Goal: Task Accomplishment & Management: Manage account settings

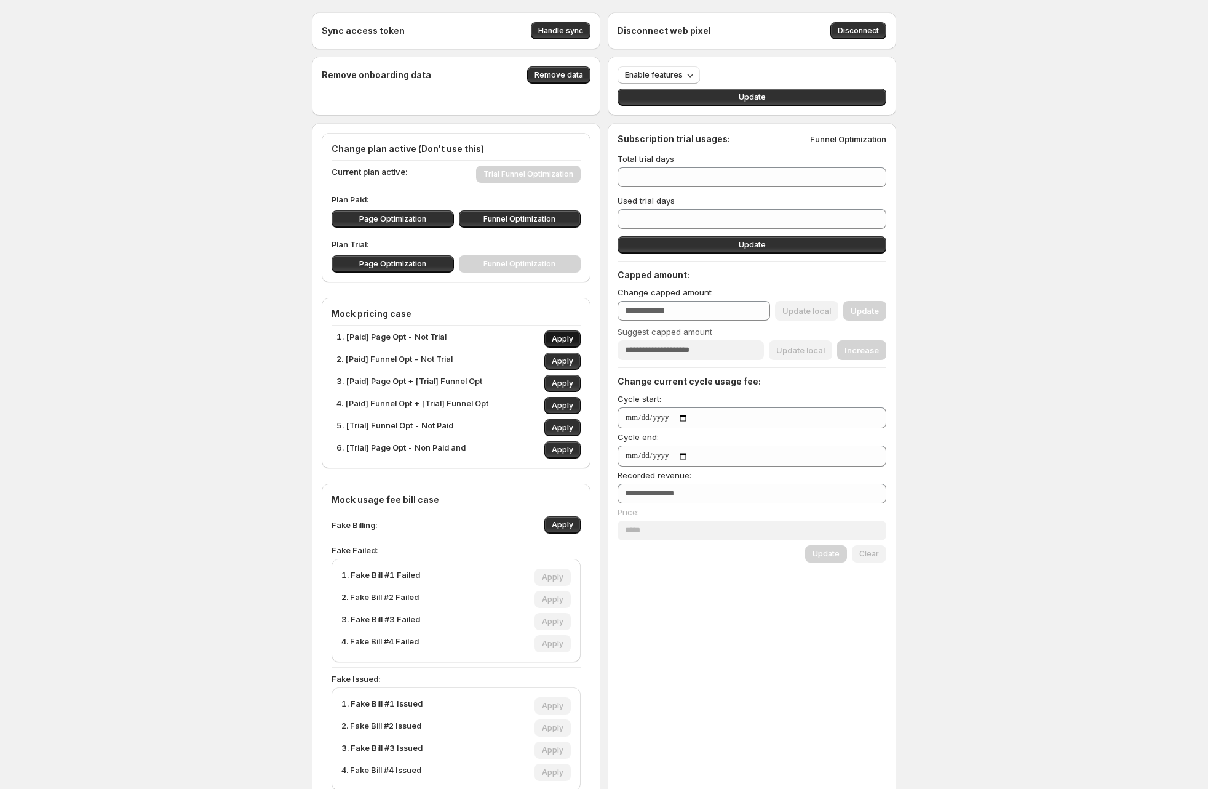
click at [567, 341] on span "Apply" at bounding box center [563, 339] width 22 height 10
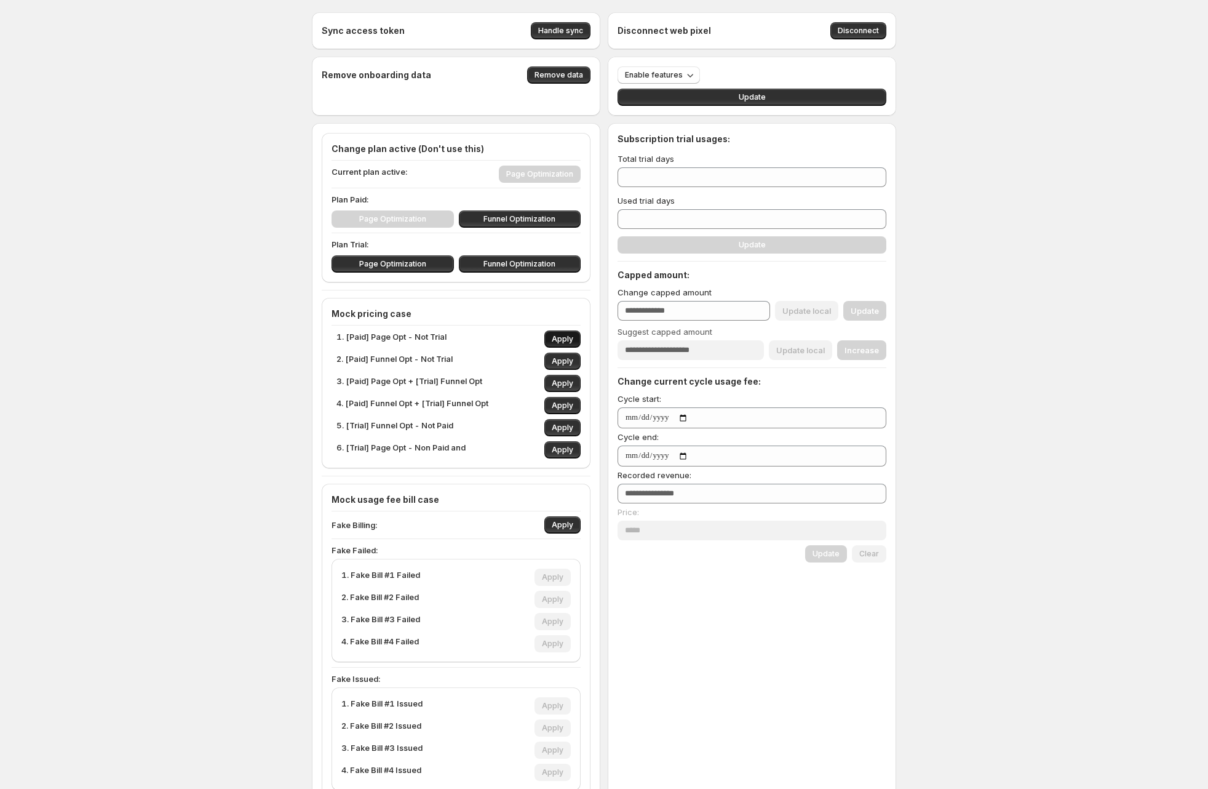
click at [571, 337] on span "Apply" at bounding box center [563, 339] width 22 height 10
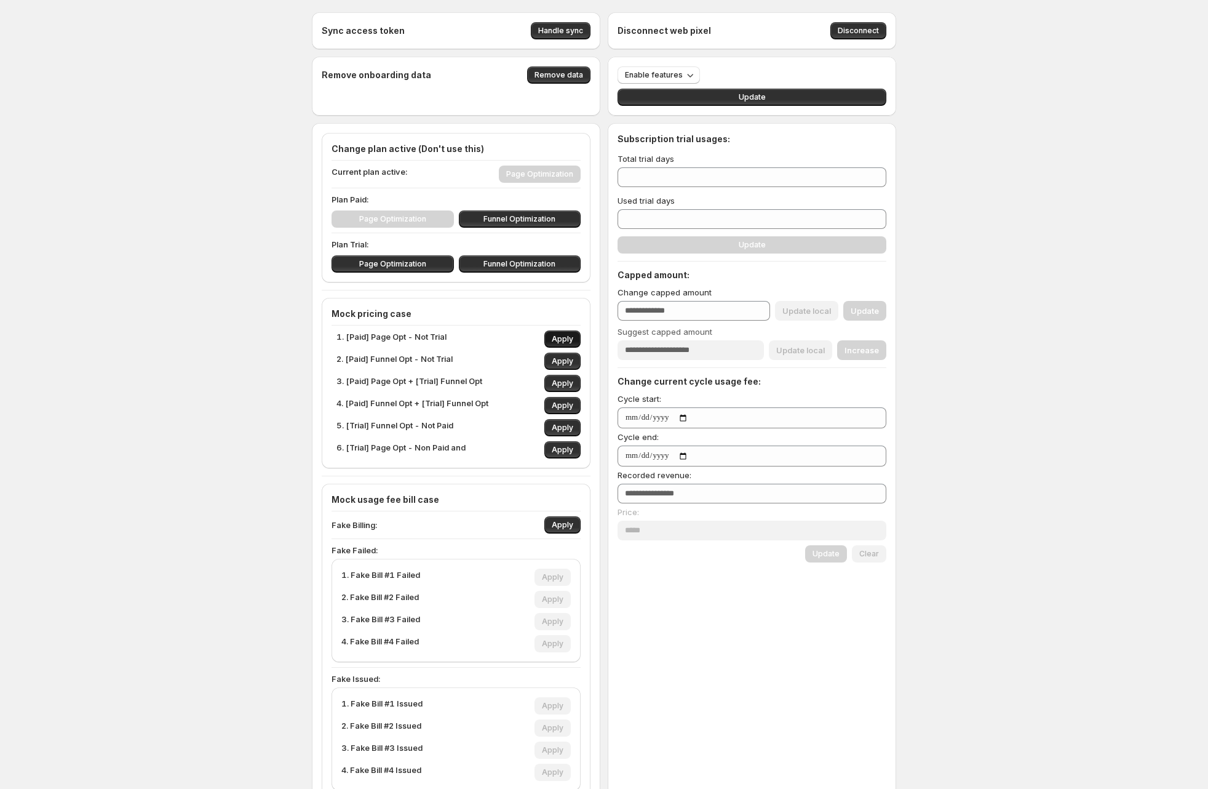
click at [571, 337] on span "Apply" at bounding box center [563, 339] width 22 height 10
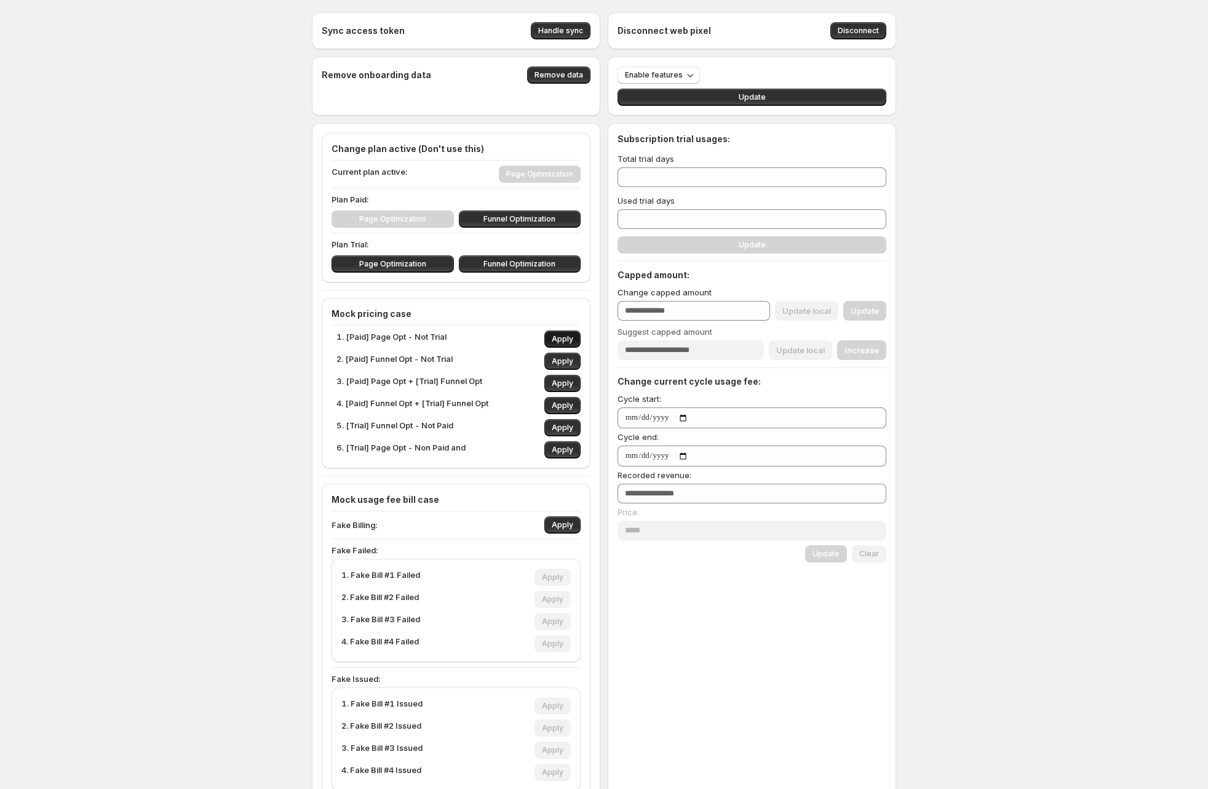
click at [571, 337] on span "Apply" at bounding box center [563, 339] width 22 height 10
click at [572, 522] on span "Apply" at bounding box center [563, 525] width 22 height 10
click at [559, 644] on span "Apply" at bounding box center [553, 644] width 22 height 10
type input "***"
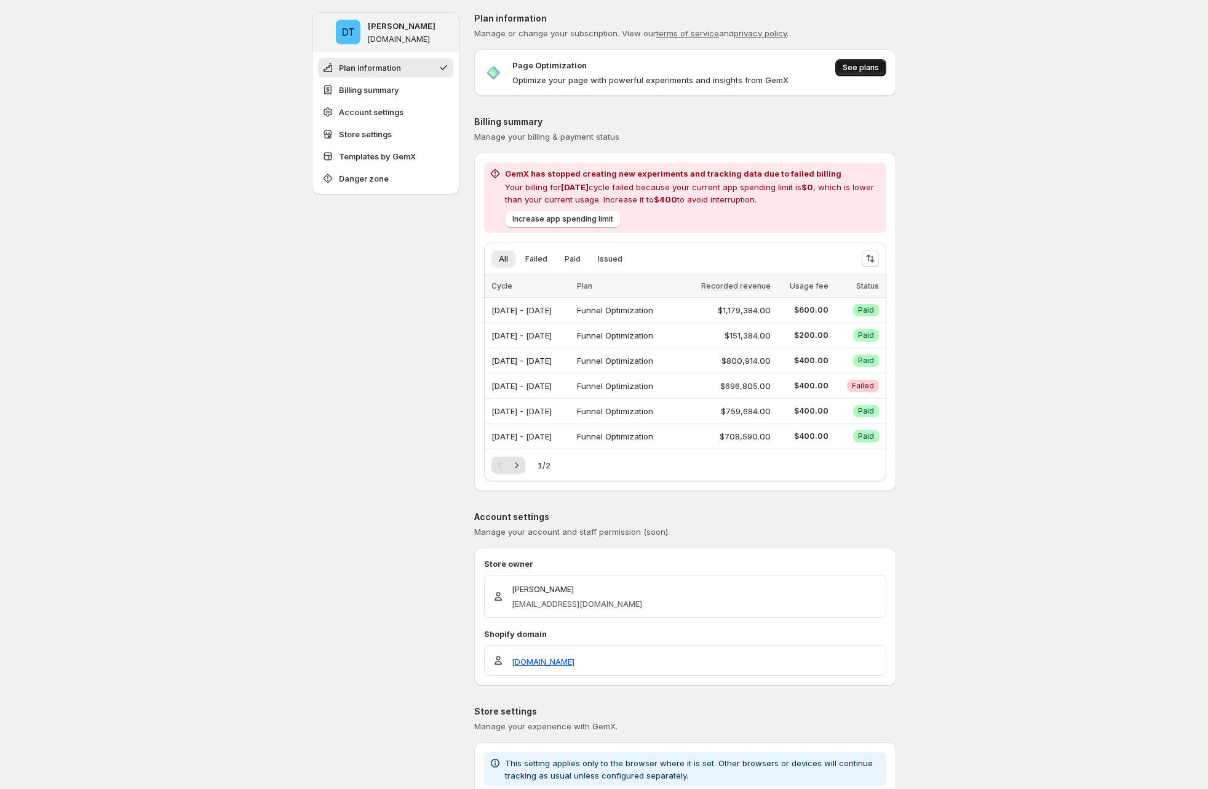
click at [858, 70] on span "See plans" at bounding box center [861, 68] width 36 height 10
click at [748, 175] on h2 "GemX has stopped creating new experiments and tracking data due to failed billi…" at bounding box center [693, 173] width 377 height 12
